Goal: Task Accomplishment & Management: Use online tool/utility

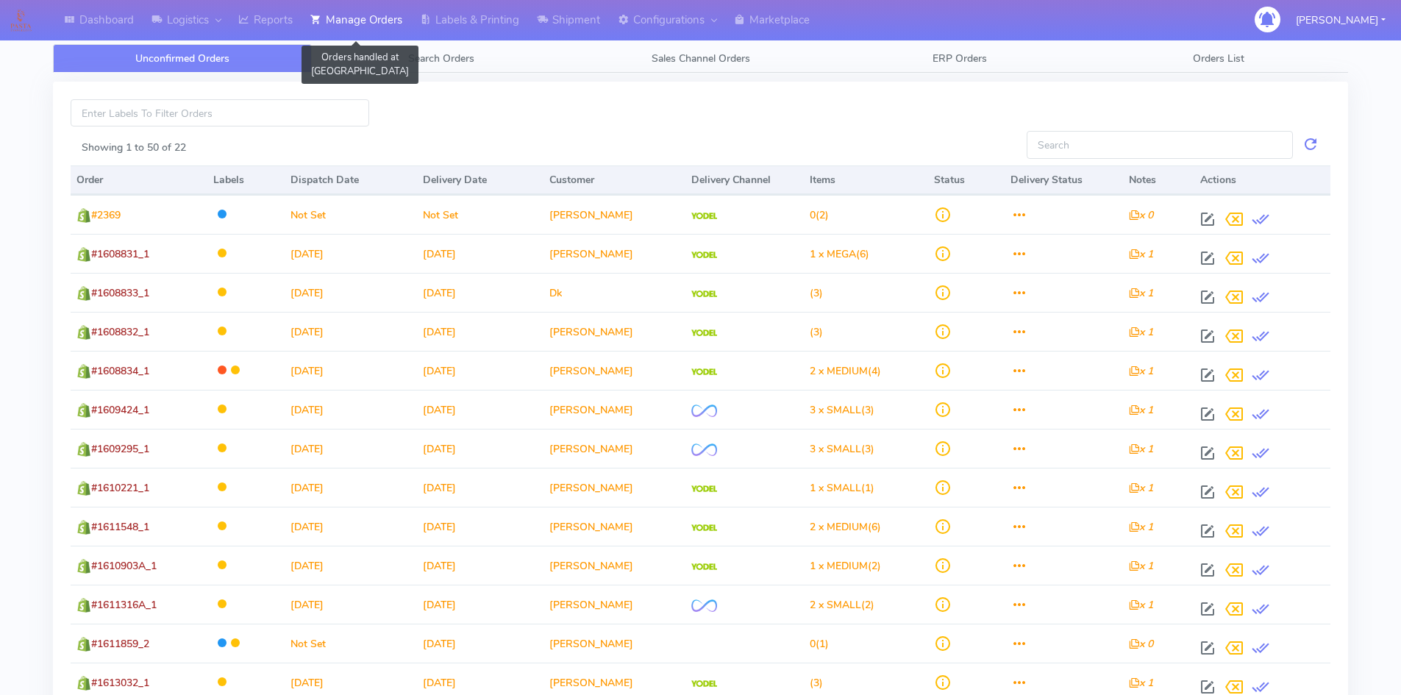
click at [401, 18] on link "Manage Orders" at bounding box center [356, 20] width 110 height 40
click at [439, 49] on link "Search Orders" at bounding box center [441, 58] width 259 height 29
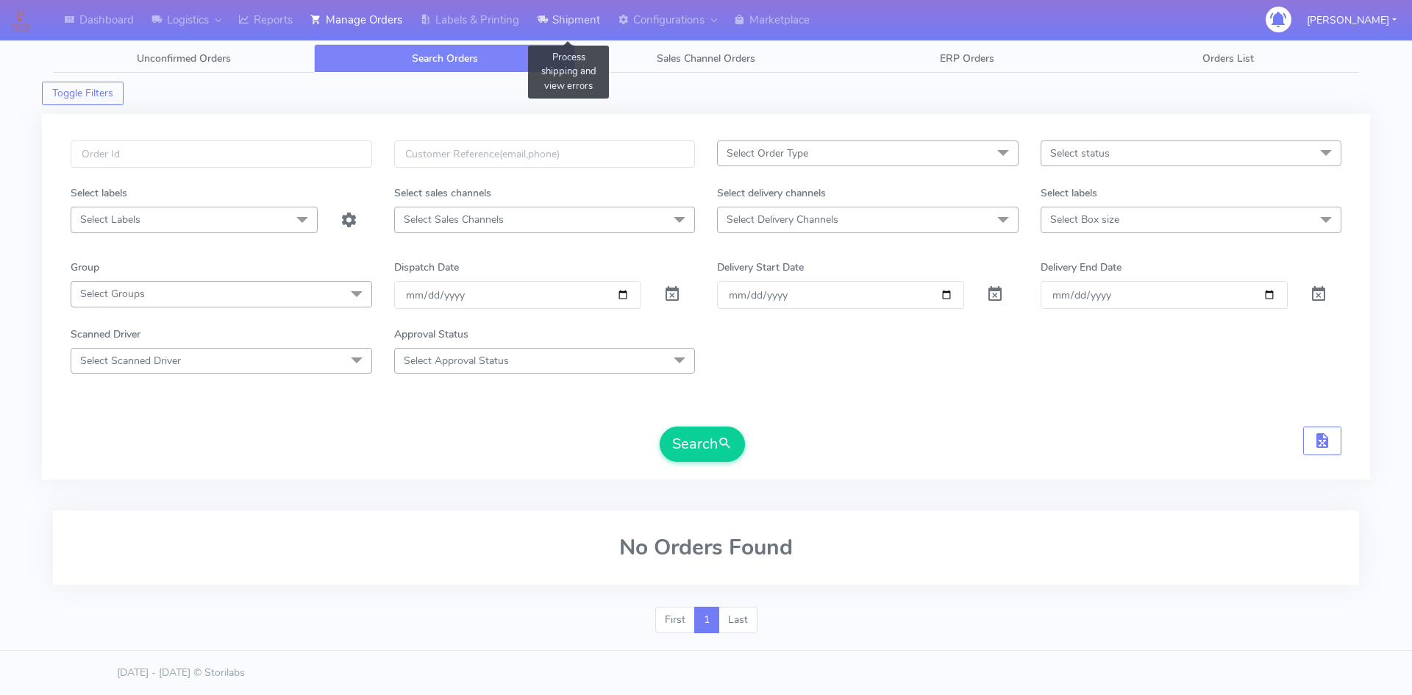
drag, startPoint x: 568, startPoint y: 13, endPoint x: 572, endPoint y: 29, distance: 16.6
click at [568, 14] on link "Shipment" at bounding box center [568, 20] width 81 height 40
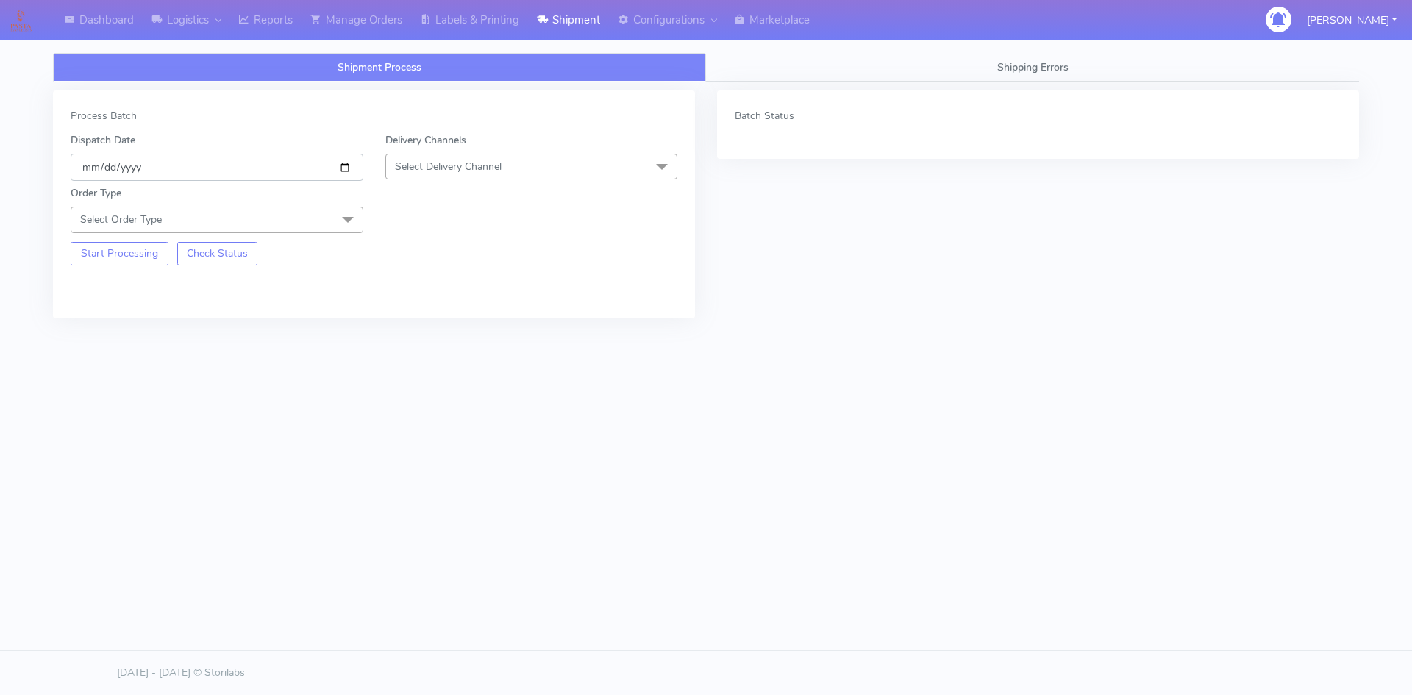
click at [349, 164] on input "[DATE]" at bounding box center [217, 167] width 293 height 27
drag, startPoint x: 454, startPoint y: 188, endPoint x: 463, endPoint y: 164, distance: 25.4
click at [454, 188] on div "Order Type Select Order Type Meal Kit Gift QCOM ATAVI" at bounding box center [374, 206] width 629 height 51
click at [465, 157] on span "Select Delivery Channel" at bounding box center [531, 167] width 293 height 26
click at [443, 259] on div "OnFleet" at bounding box center [531, 258] width 276 height 15
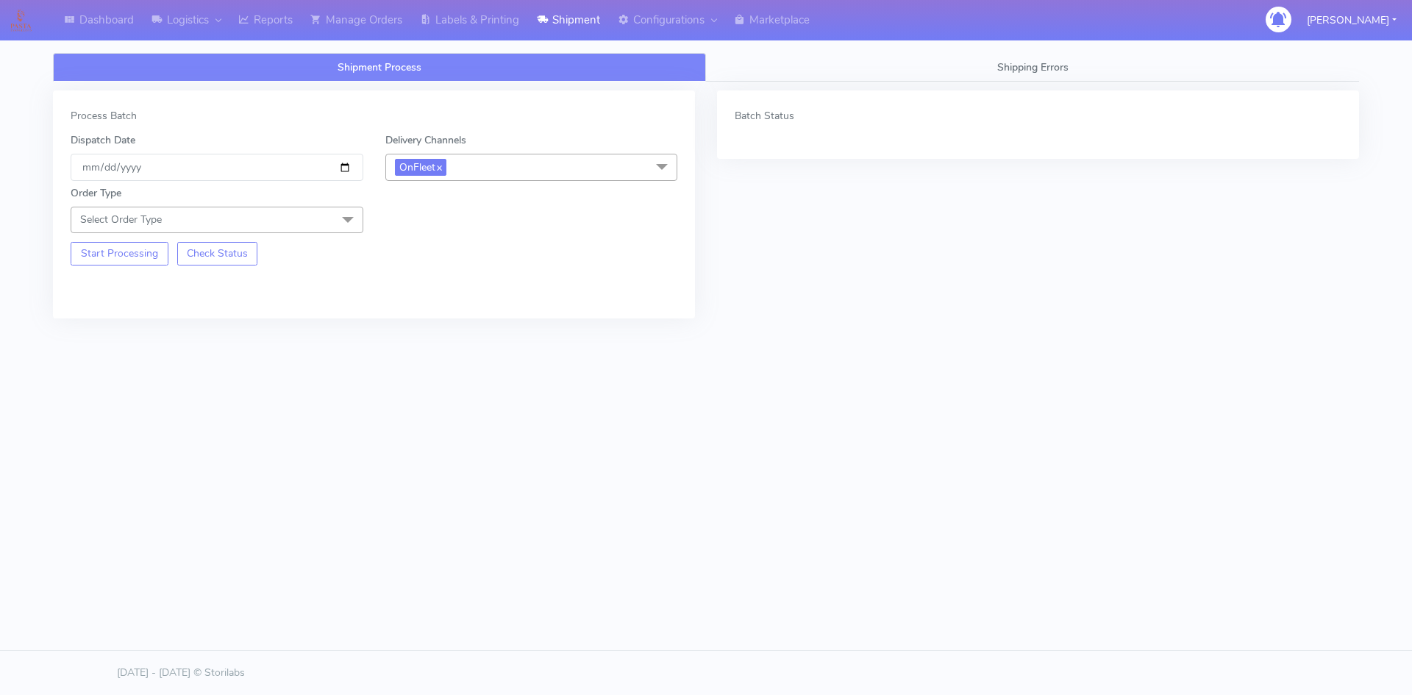
click at [317, 224] on span "Select Order Type" at bounding box center [217, 220] width 293 height 26
click at [113, 289] on div "Meal" at bounding box center [217, 288] width 276 height 15
click at [555, 230] on span "Select Box Size" at bounding box center [531, 220] width 293 height 26
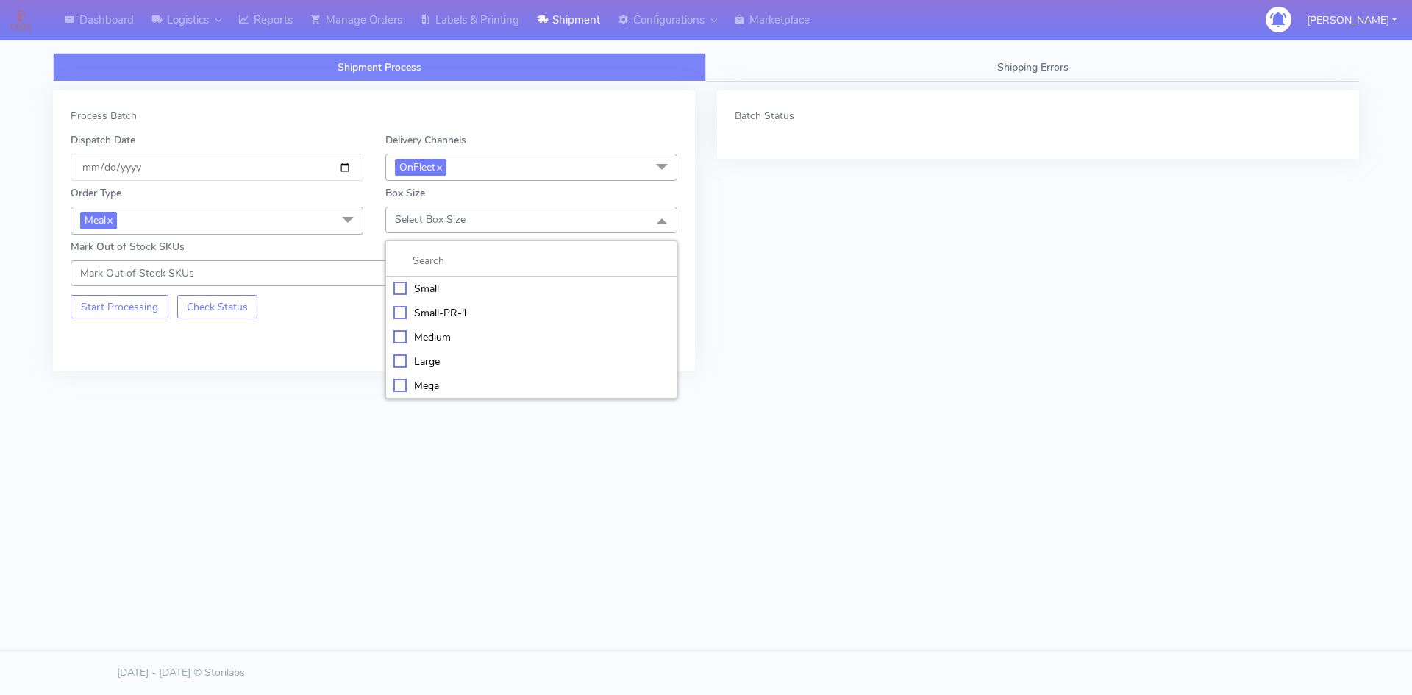
click at [447, 293] on div "Small" at bounding box center [531, 288] width 276 height 15
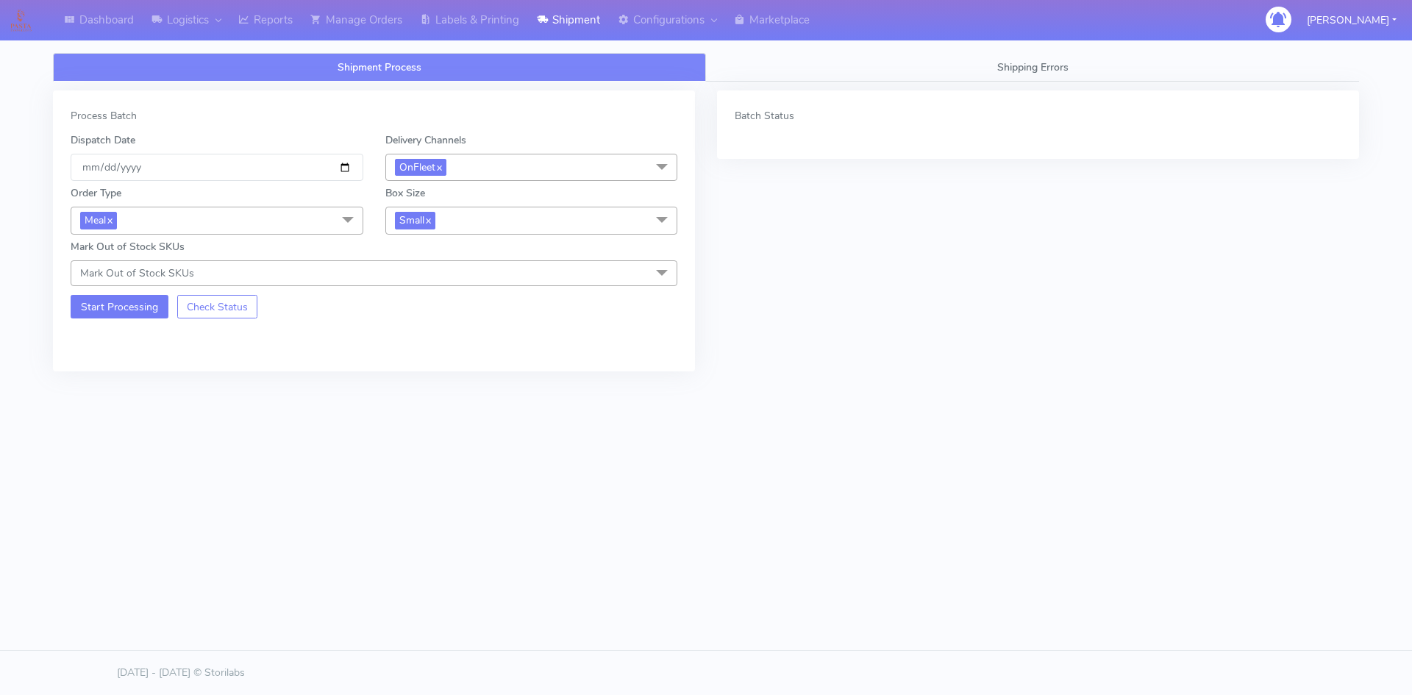
click at [136, 295] on div "Start Processing Check Status" at bounding box center [217, 302] width 315 height 32
click at [132, 303] on button "Start Processing" at bounding box center [120, 307] width 98 height 24
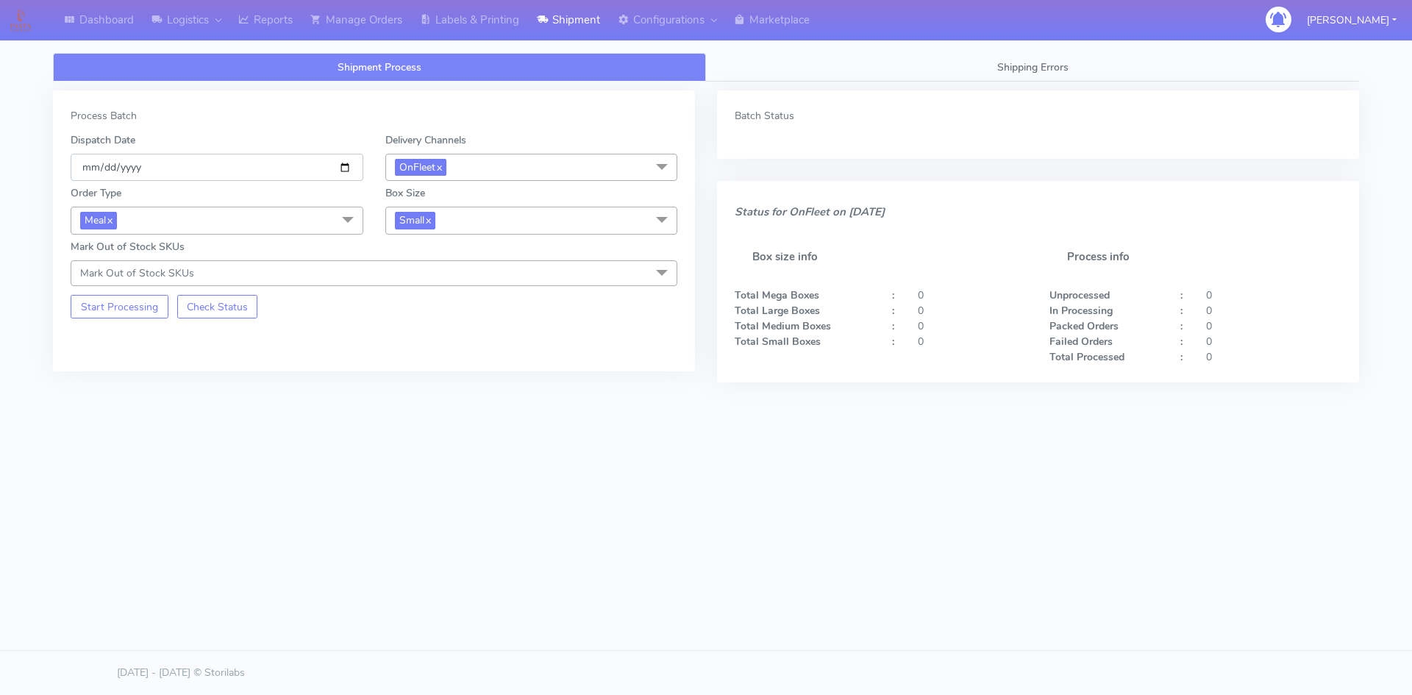
click at [339, 164] on input "[DATE]" at bounding box center [217, 167] width 293 height 27
type input "[DATE]"
click at [463, 110] on div "Process Batch" at bounding box center [374, 115] width 607 height 15
click at [87, 306] on button "Start Processing" at bounding box center [120, 307] width 98 height 24
